Goal: Task Accomplishment & Management: Complete application form

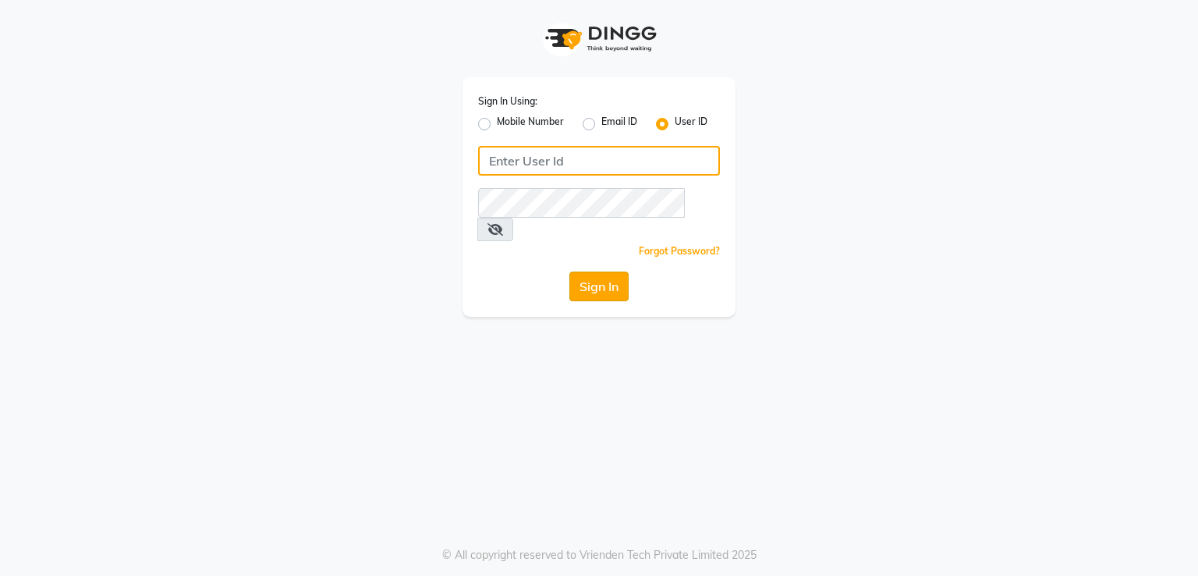
type input "[DEMOGRAPHIC_DATA]"
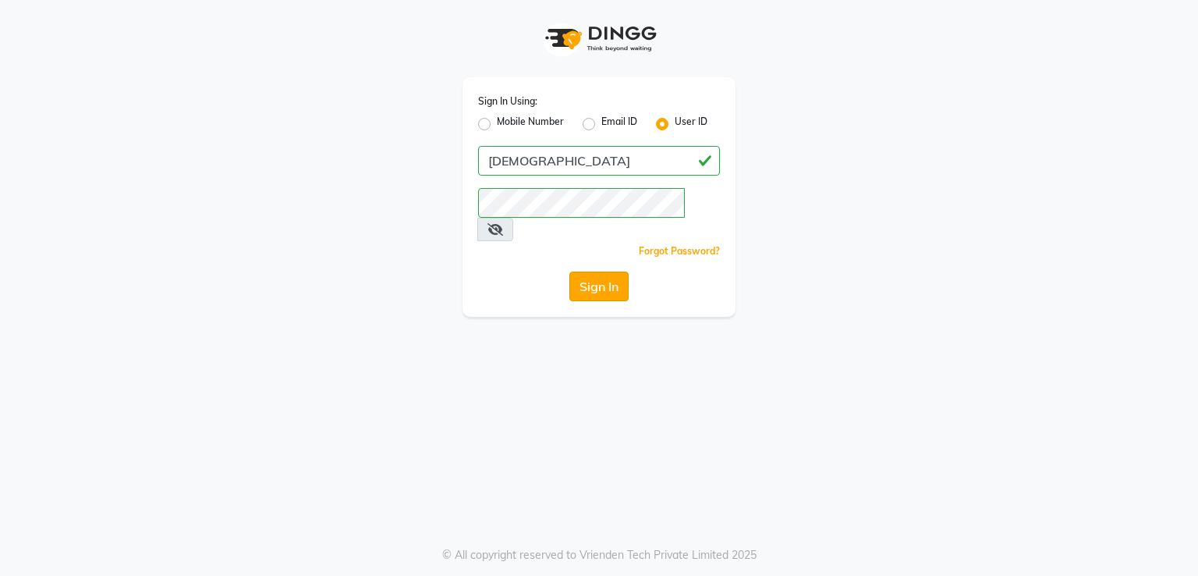
click at [604, 271] on button "Sign In" at bounding box center [598, 286] width 59 height 30
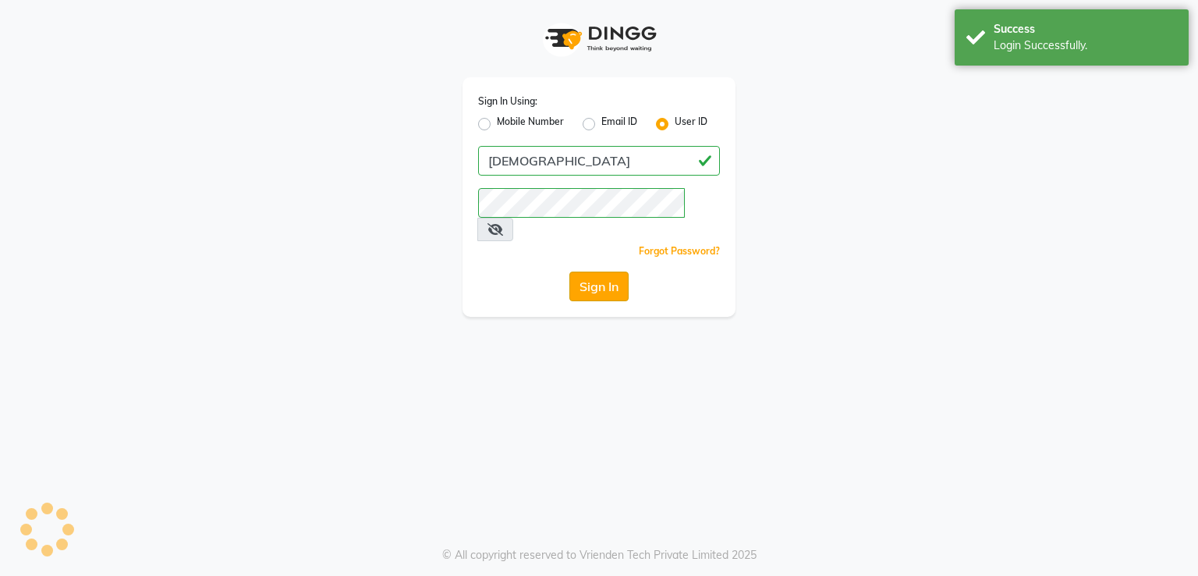
click at [604, 271] on div "Sign In" at bounding box center [599, 286] width 242 height 30
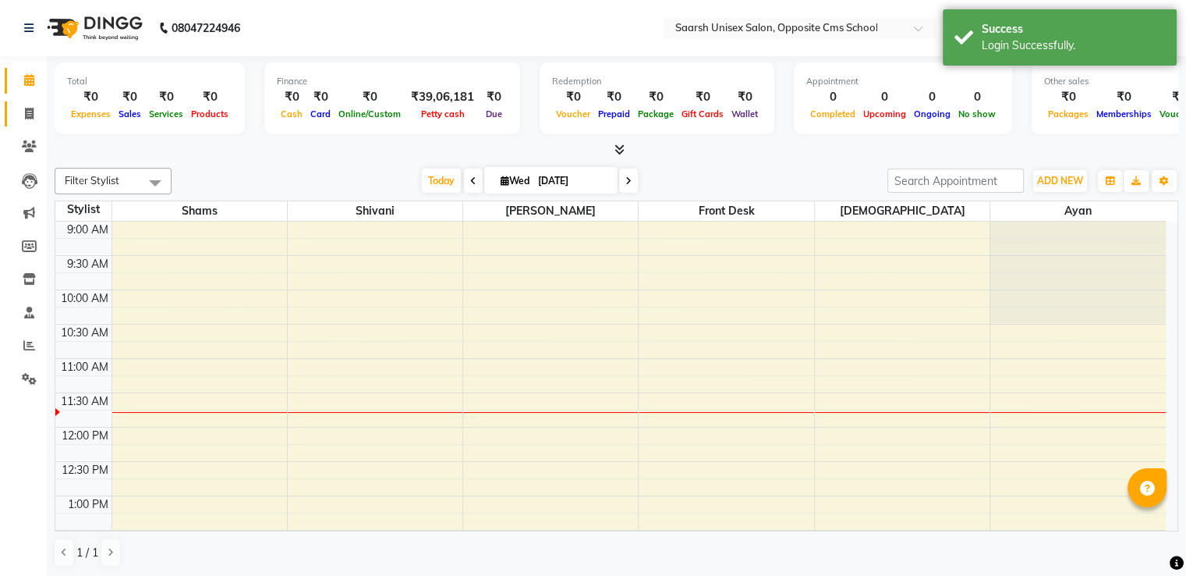
click at [14, 112] on link "Invoice" at bounding box center [23, 114] width 37 height 26
select select "3962"
select select "service"
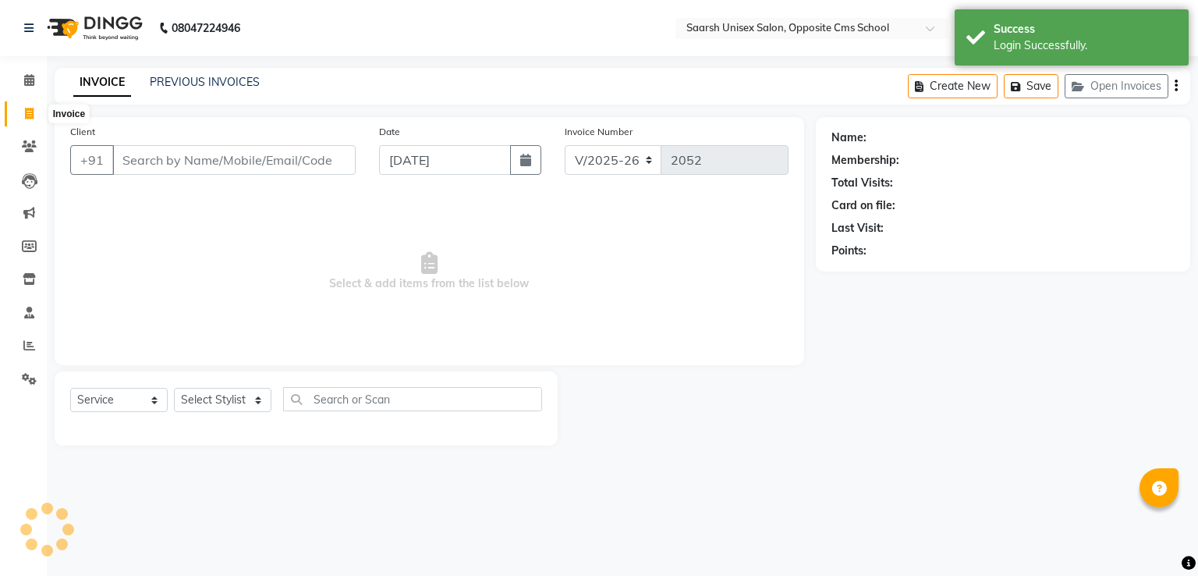
click at [26, 112] on icon at bounding box center [29, 114] width 9 height 12
select select "3962"
select select "service"
click at [159, 155] on input "Client" at bounding box center [233, 160] width 243 height 30
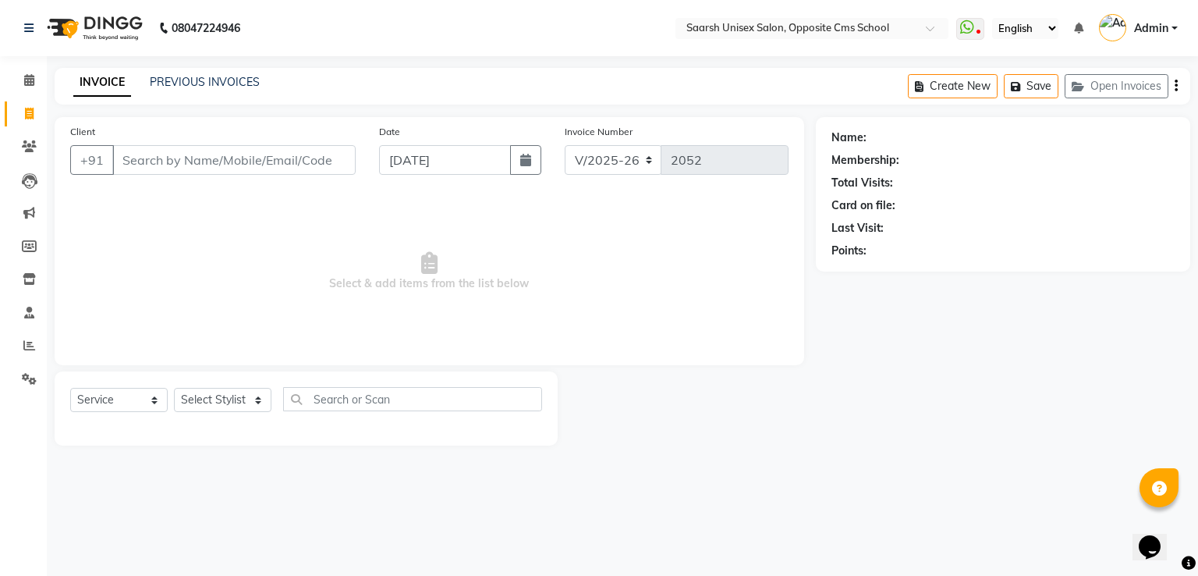
click at [159, 155] on input "Client" at bounding box center [233, 160] width 243 height 30
drag, startPoint x: 121, startPoint y: 160, endPoint x: 111, endPoint y: 164, distance: 10.9
click at [111, 164] on button "+91" at bounding box center [92, 160] width 44 height 30
click at [126, 164] on input "Client" at bounding box center [233, 160] width 243 height 30
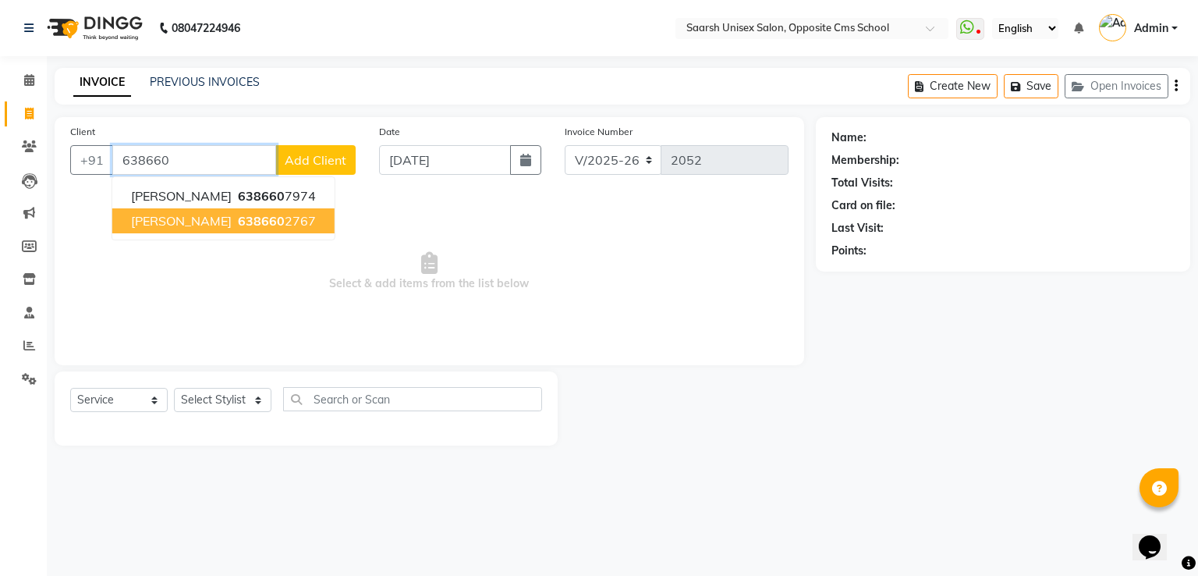
click at [210, 222] on span "[PERSON_NAME]" at bounding box center [181, 221] width 101 height 16
type input "6386602767"
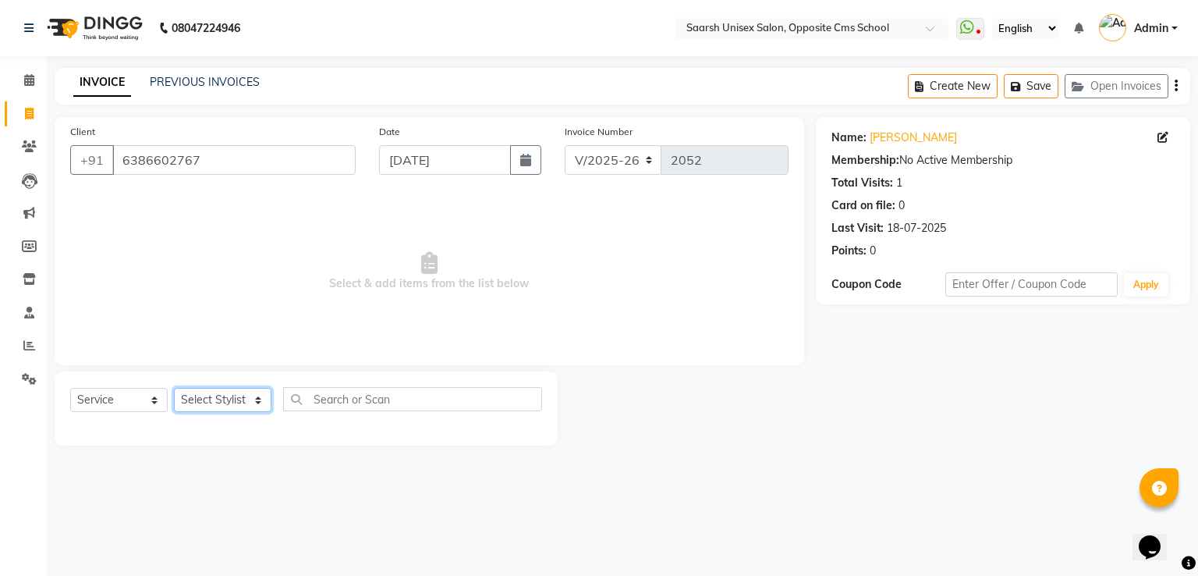
click at [212, 395] on select "Select Stylist [PERSON_NAME] Front Desk [PERSON_NAME] [PERSON_NAME] [PERSON_NAM…" at bounding box center [222, 400] width 97 height 24
click at [225, 396] on select "Select Stylist [PERSON_NAME] Front Desk [PERSON_NAME] [PERSON_NAME] [PERSON_NAM…" at bounding box center [222, 400] width 97 height 24
select select "89941"
click at [174, 388] on select "Select Stylist [PERSON_NAME] Front Desk [PERSON_NAME] [PERSON_NAME] [PERSON_NAM…" at bounding box center [222, 400] width 97 height 24
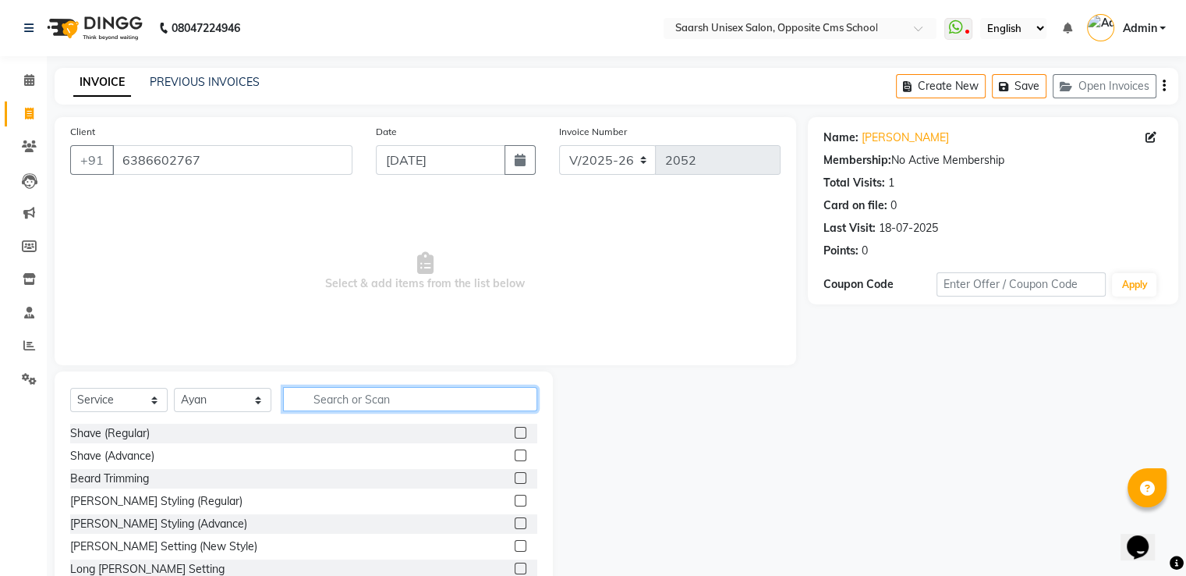
click at [372, 393] on input "text" at bounding box center [410, 399] width 254 height 24
type input "haircut"
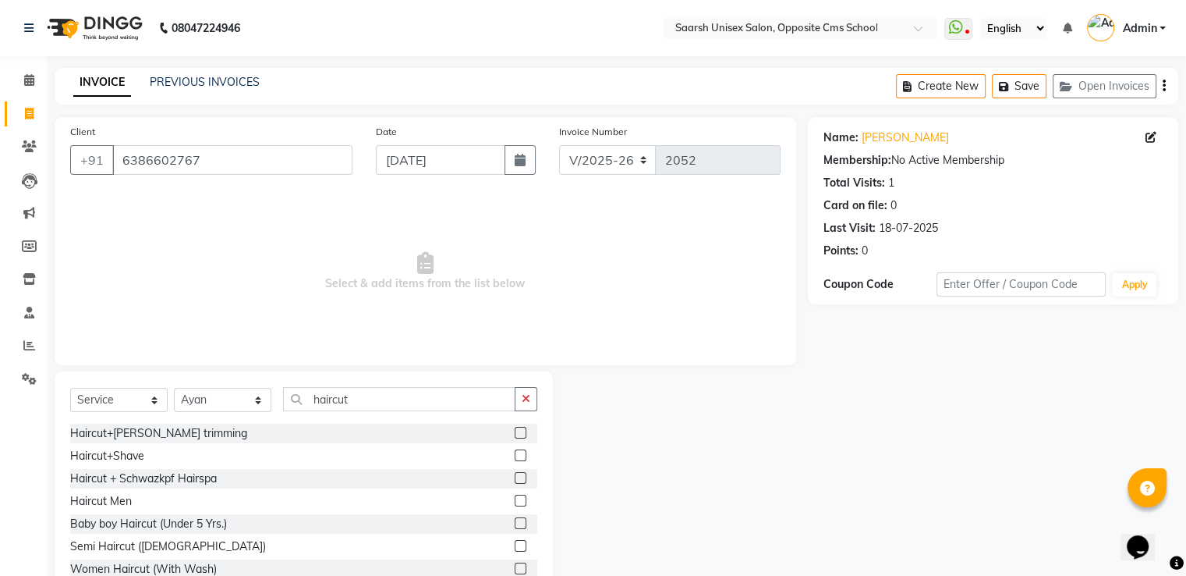
click at [515, 432] on label at bounding box center [521, 433] width 12 height 12
click at [515, 432] on input "checkbox" at bounding box center [520, 433] width 10 height 10
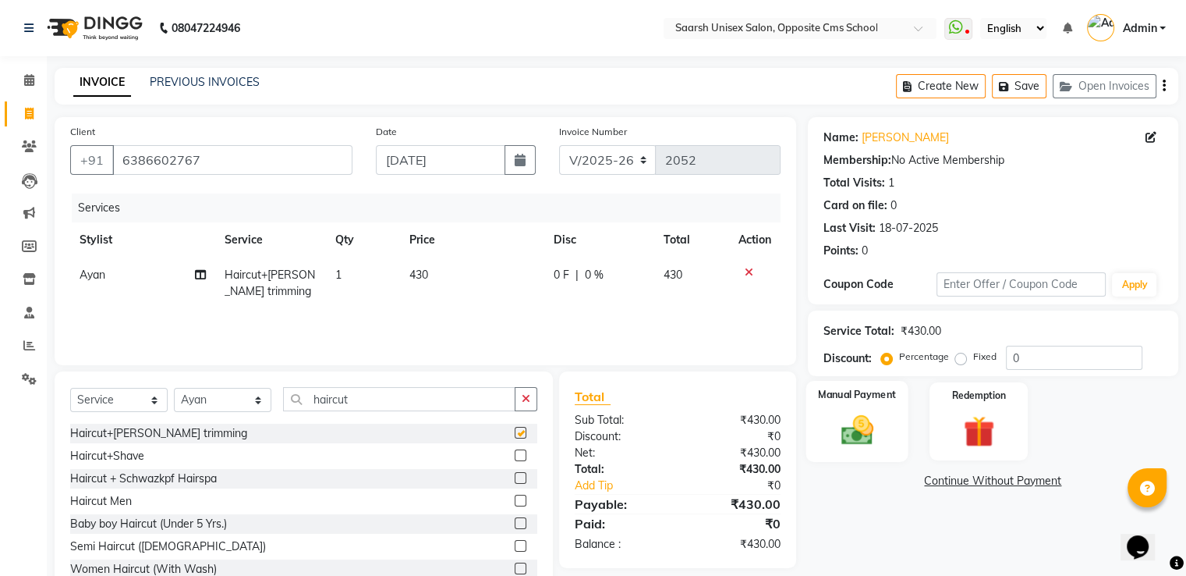
checkbox input "false"
click at [841, 414] on img at bounding box center [857, 430] width 52 height 37
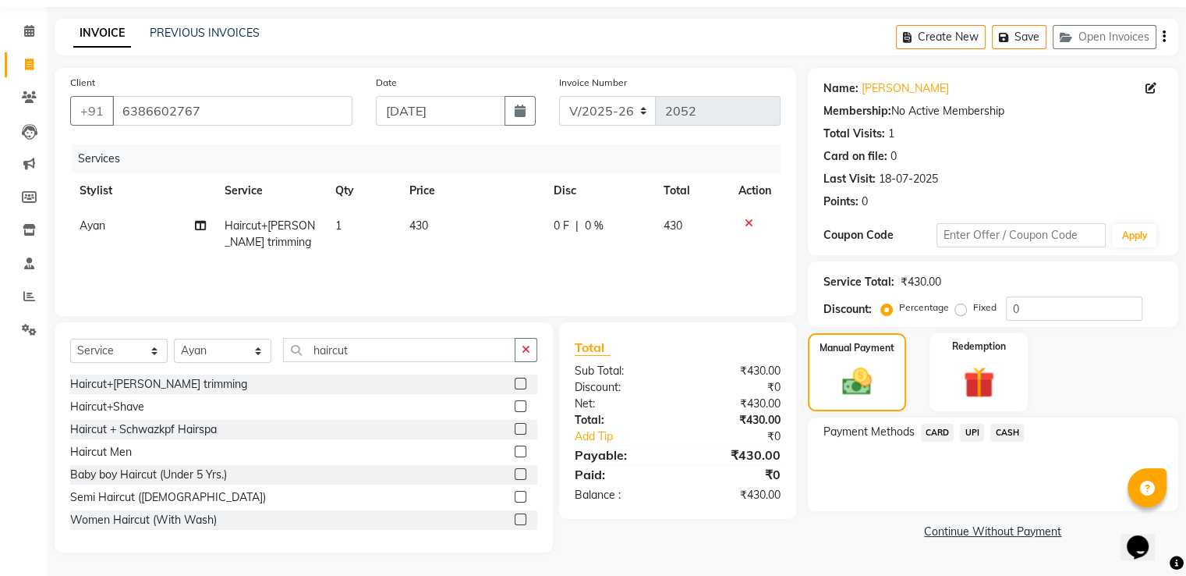
click at [974, 430] on span "UPI" at bounding box center [972, 432] width 24 height 18
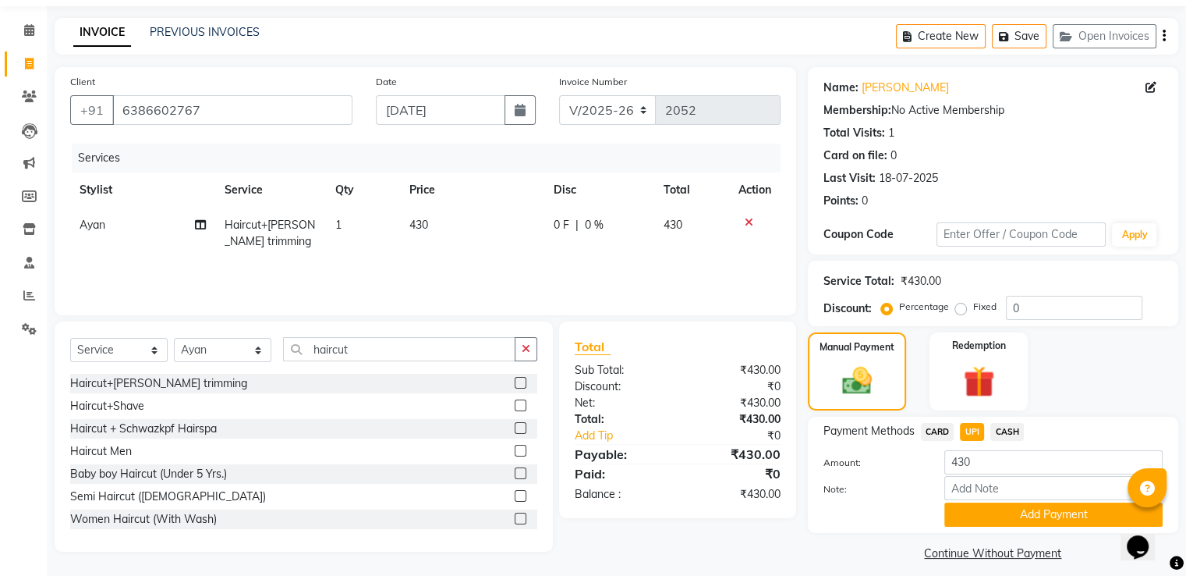
scroll to position [63, 0]
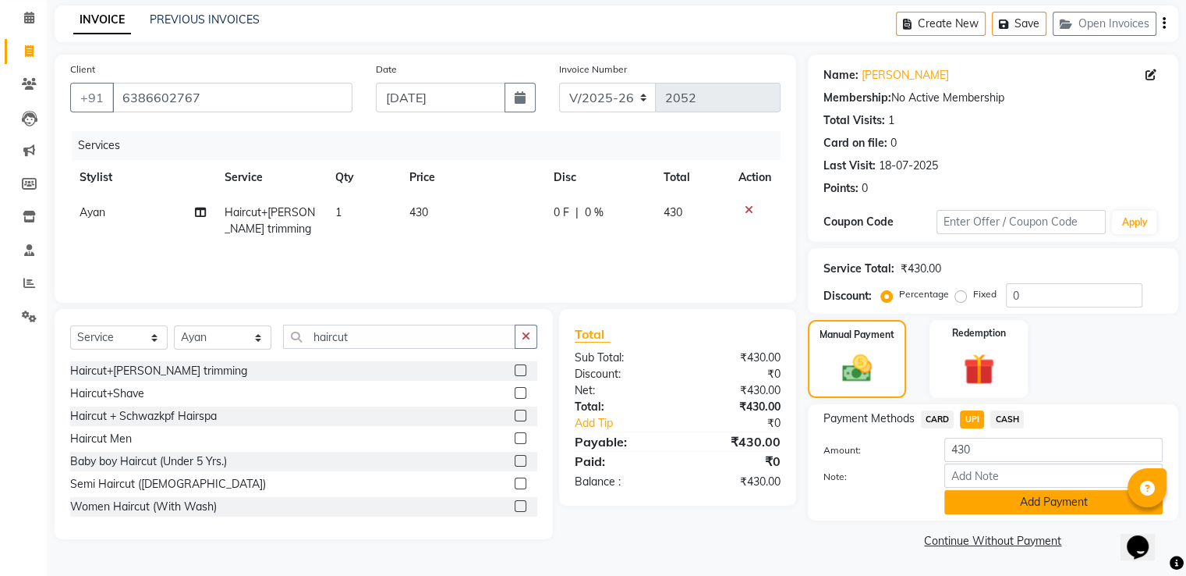
click at [1039, 497] on button "Add Payment" at bounding box center [1053, 502] width 218 height 24
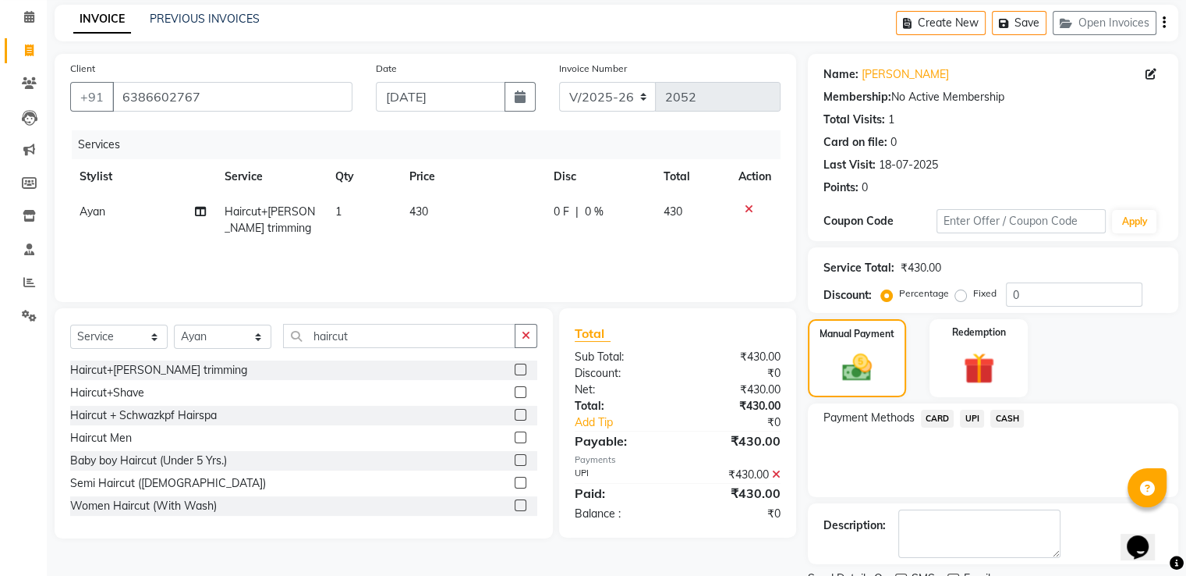
scroll to position [127, 0]
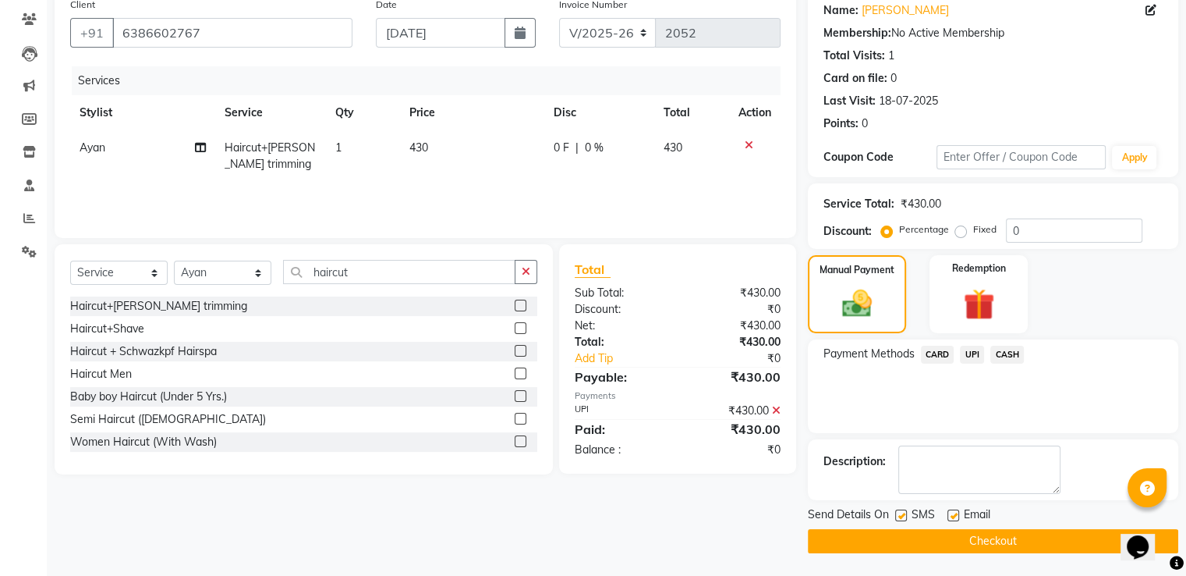
click at [1043, 537] on button "Checkout" at bounding box center [993, 541] width 370 height 24
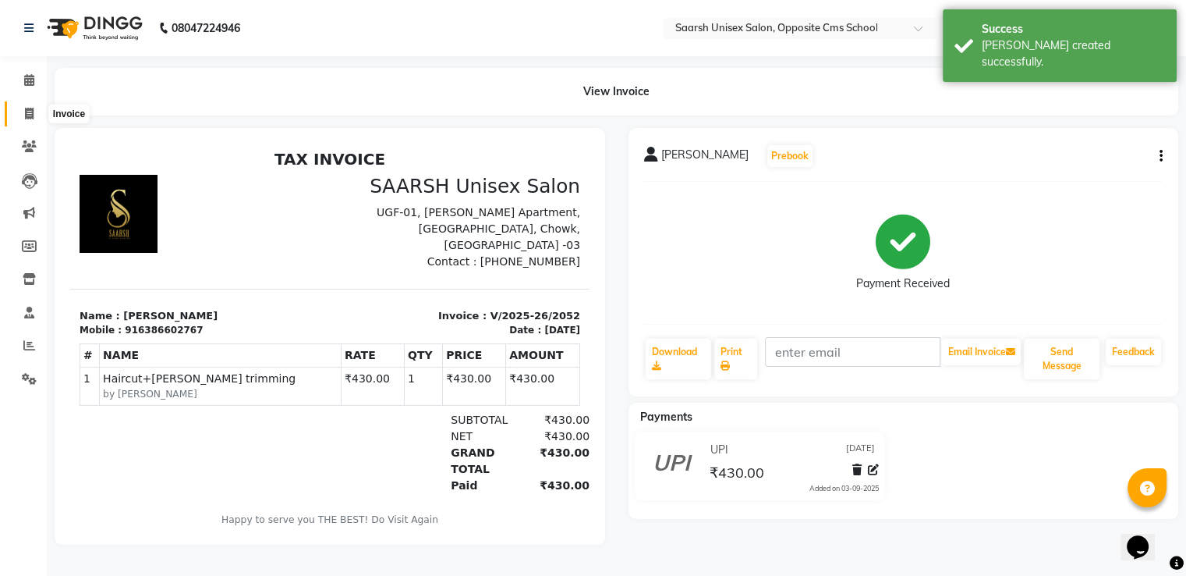
click at [25, 112] on icon at bounding box center [29, 114] width 9 height 12
select select "service"
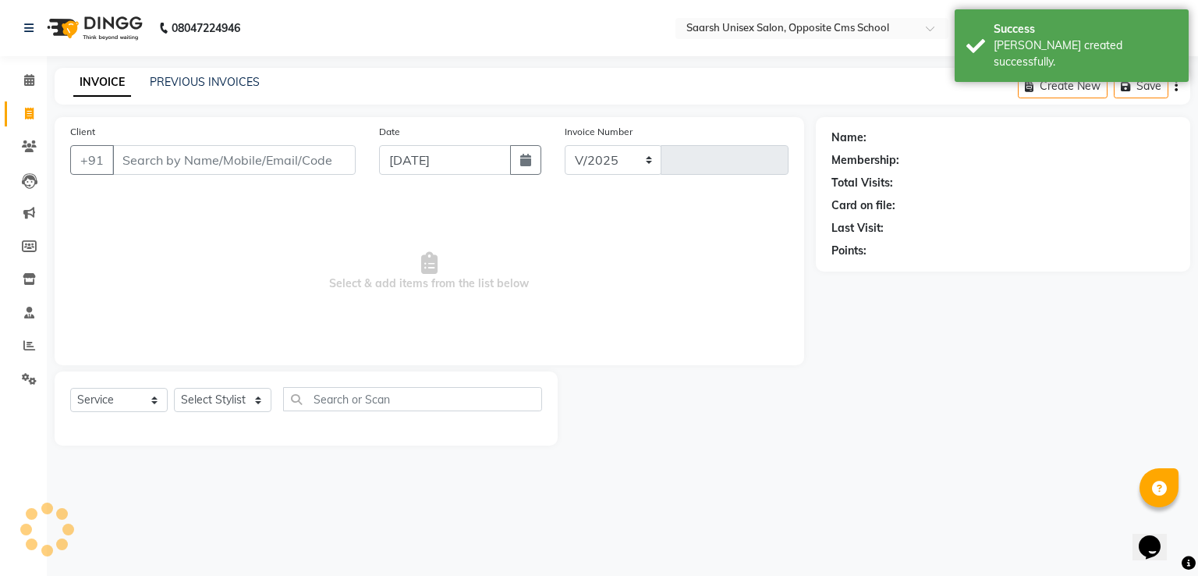
select select "3962"
type input "2053"
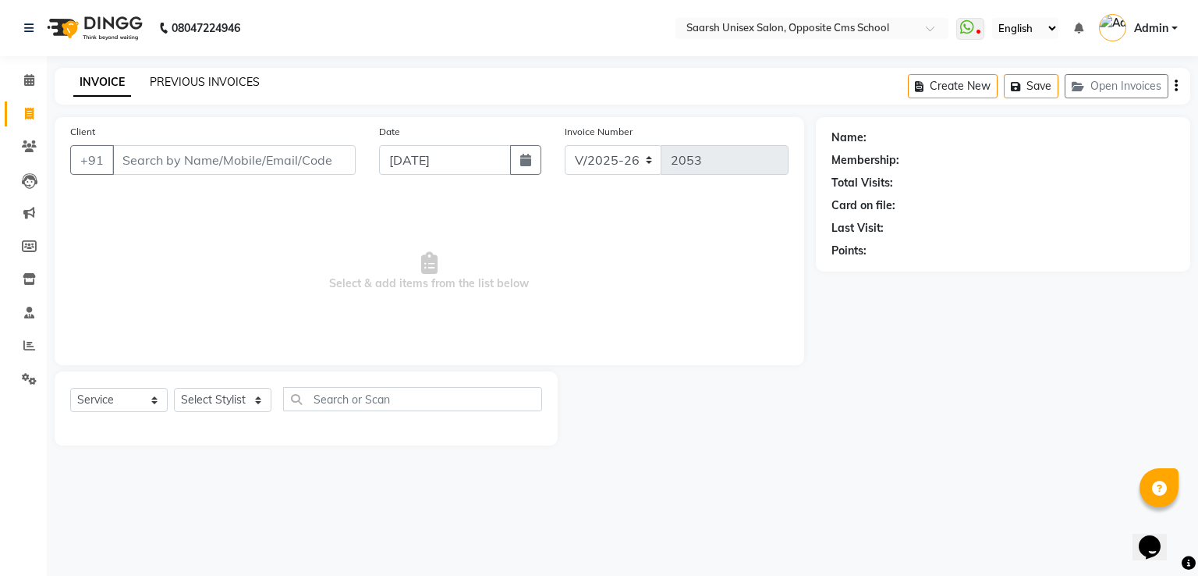
click at [162, 83] on link "PREVIOUS INVOICES" at bounding box center [205, 82] width 110 height 14
